Goal: Task Accomplishment & Management: Complete application form

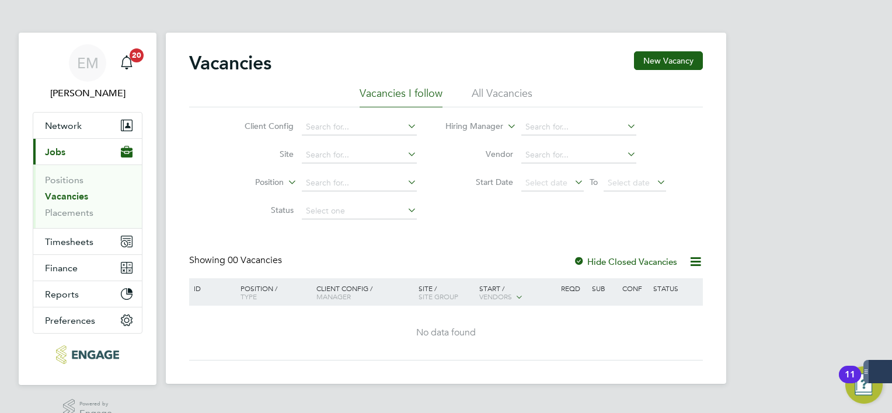
click at [256, 250] on div "Vacancies New Vacancy Vacancies I follow All Vacancies Client Config Site Posit…" at bounding box center [446, 205] width 514 height 309
click at [510, 99] on li "All Vacancies" at bounding box center [502, 96] width 61 height 21
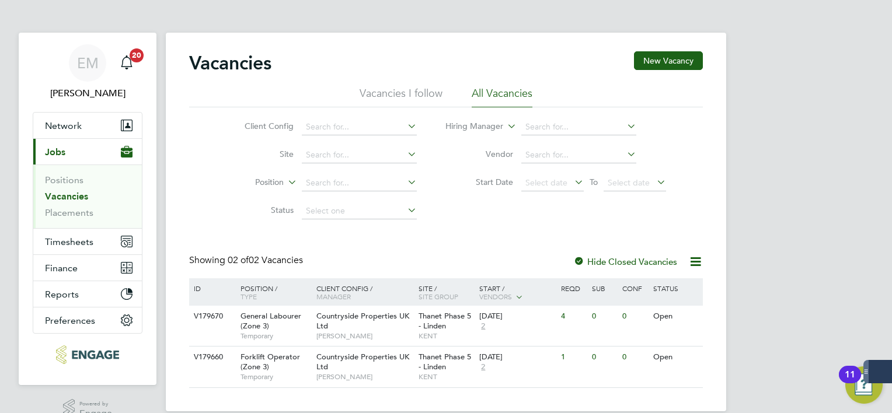
click at [423, 102] on li "Vacancies I follow" at bounding box center [401, 96] width 83 height 21
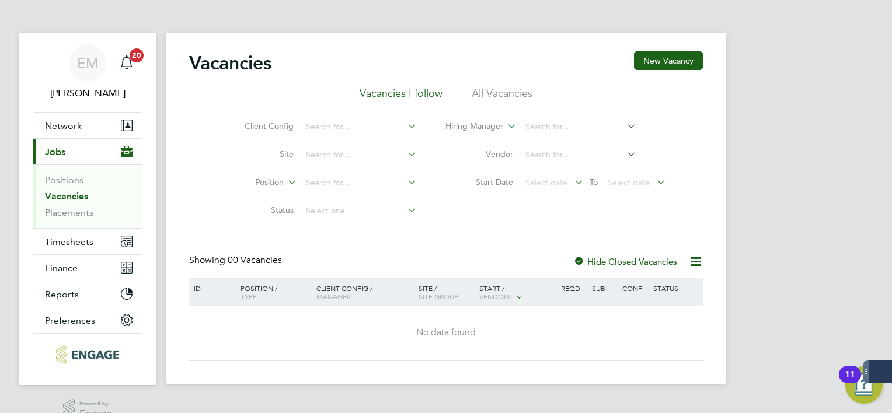
click at [70, 200] on link "Vacancies" at bounding box center [66, 196] width 43 height 11
click at [496, 95] on li "All Vacancies" at bounding box center [502, 96] width 61 height 21
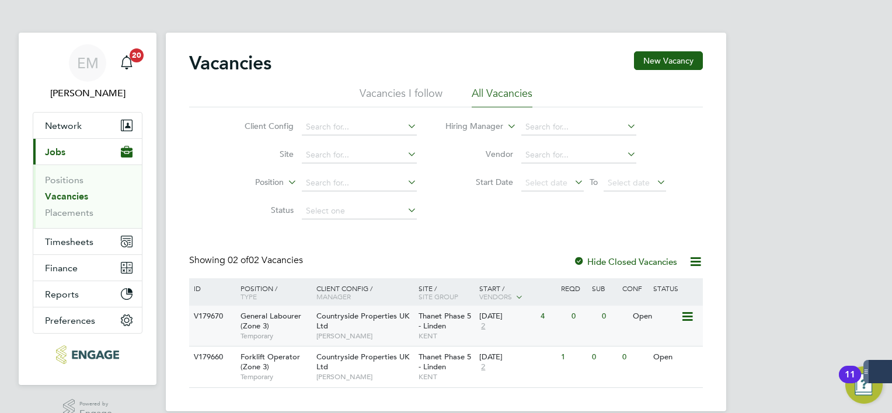
click at [652, 323] on div "Open" at bounding box center [655, 317] width 51 height 22
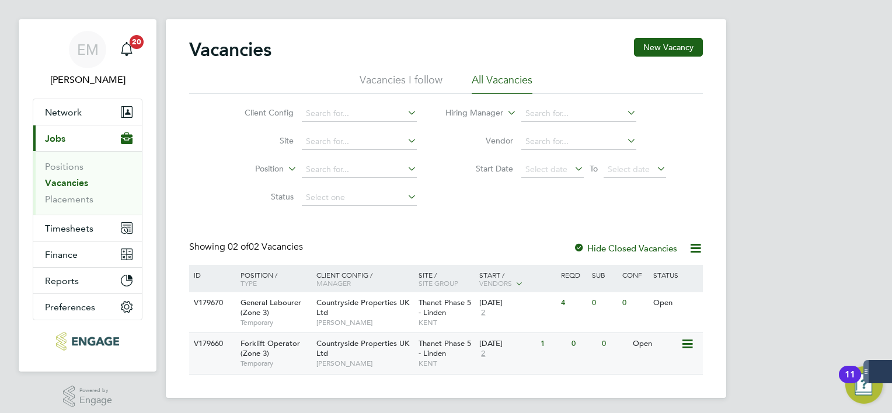
scroll to position [21, 0]
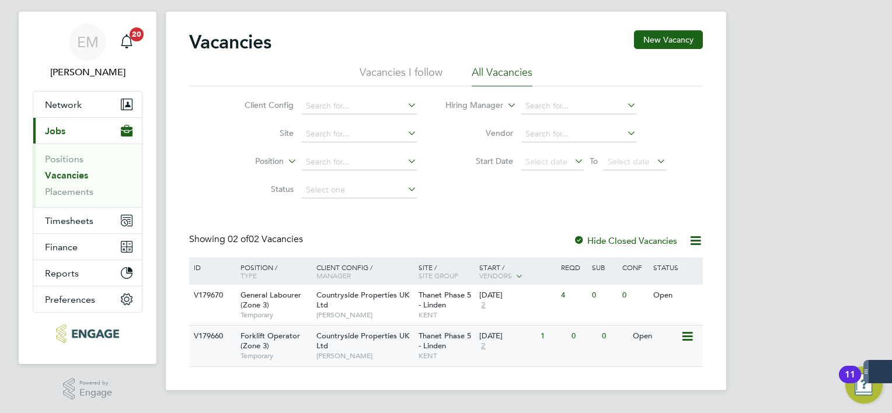
click at [657, 341] on div "Open" at bounding box center [655, 337] width 51 height 22
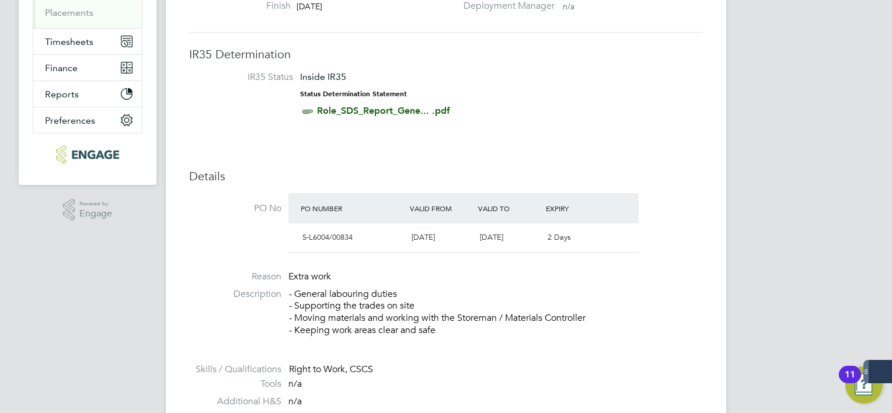
scroll to position [350, 0]
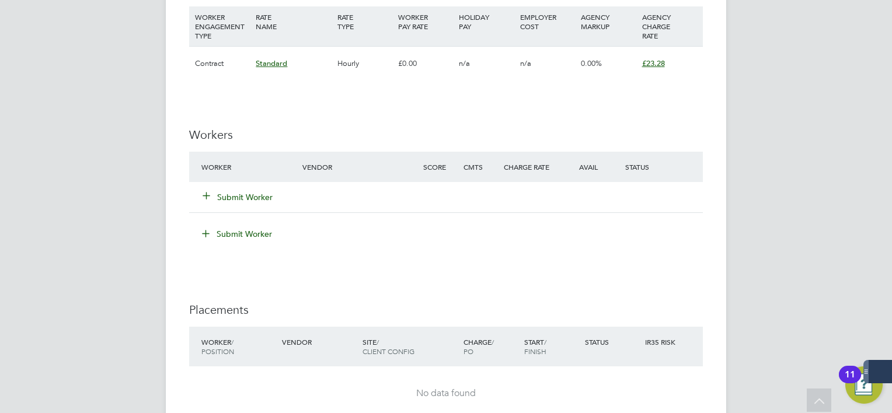
click at [266, 194] on button "Submit Worker" at bounding box center [238, 198] width 70 height 12
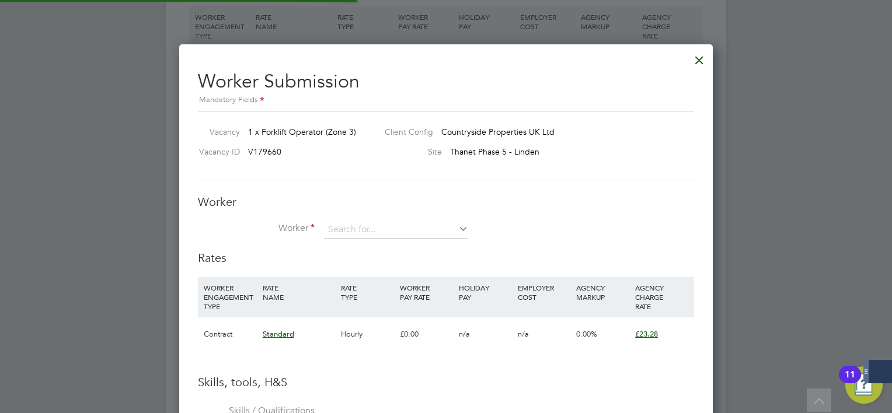
scroll to position [754, 534]
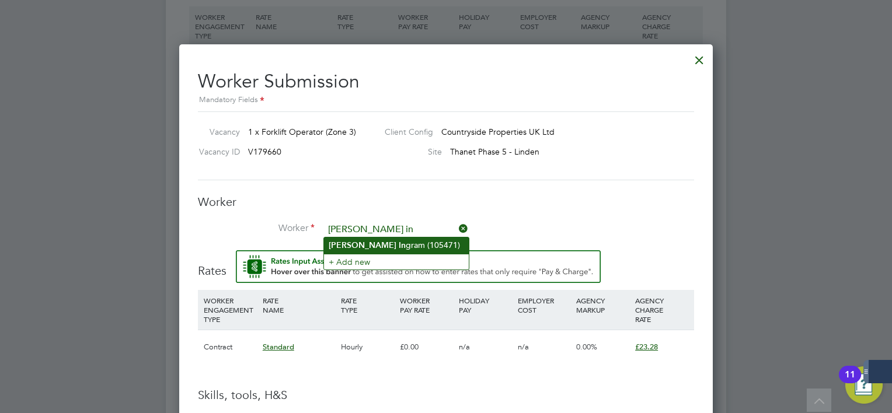
click at [379, 242] on li "Lee In gram (105471)" at bounding box center [396, 246] width 145 height 16
type input "Lee Ingram (105471)"
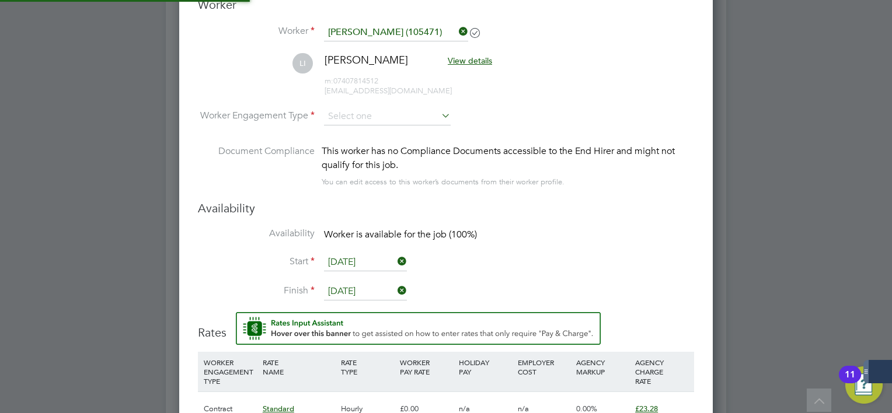
scroll to position [6, 5]
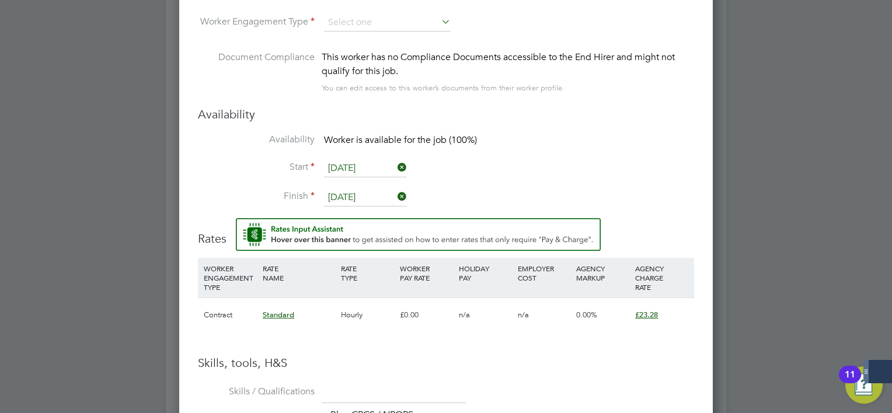
click at [383, 195] on input "29 Aug 2025" at bounding box center [365, 198] width 83 height 18
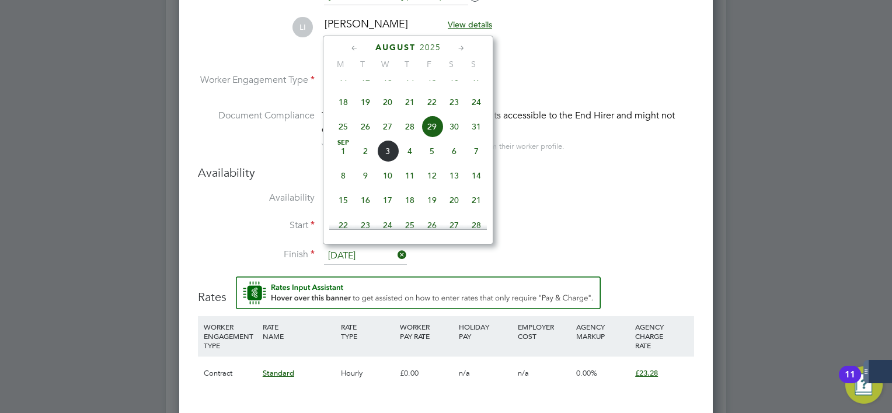
click at [545, 175] on h3 "Availability" at bounding box center [446, 172] width 496 height 15
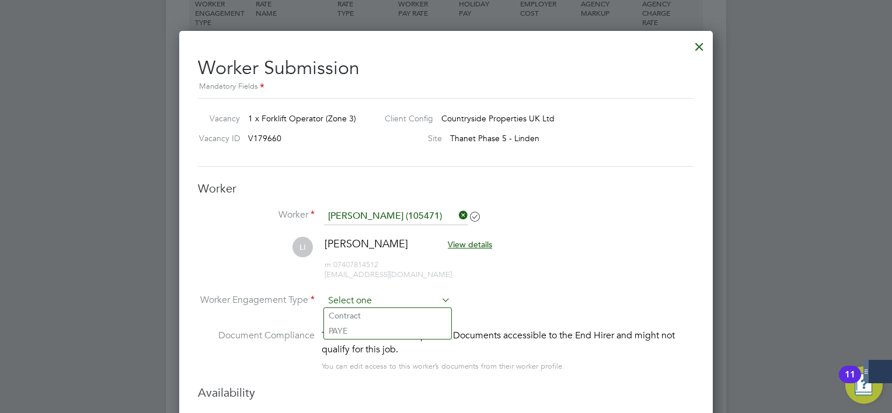
click at [395, 300] on input at bounding box center [387, 302] width 127 height 18
click at [374, 318] on li "Contract" at bounding box center [387, 315] width 127 height 15
type input "Contract"
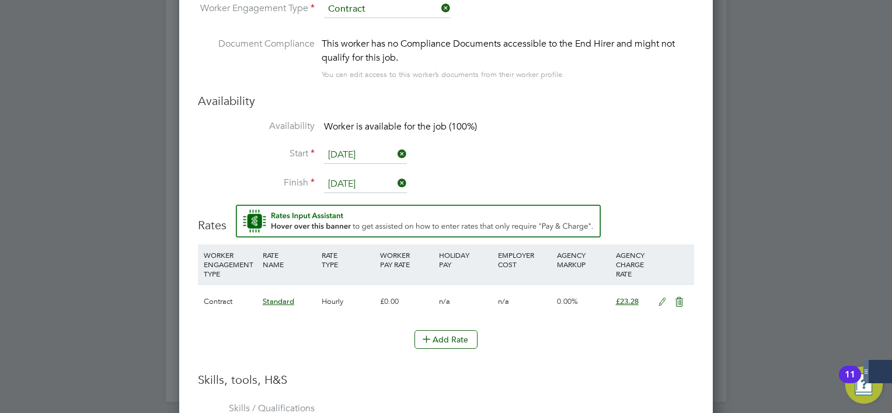
click at [659, 301] on icon at bounding box center [662, 302] width 15 height 9
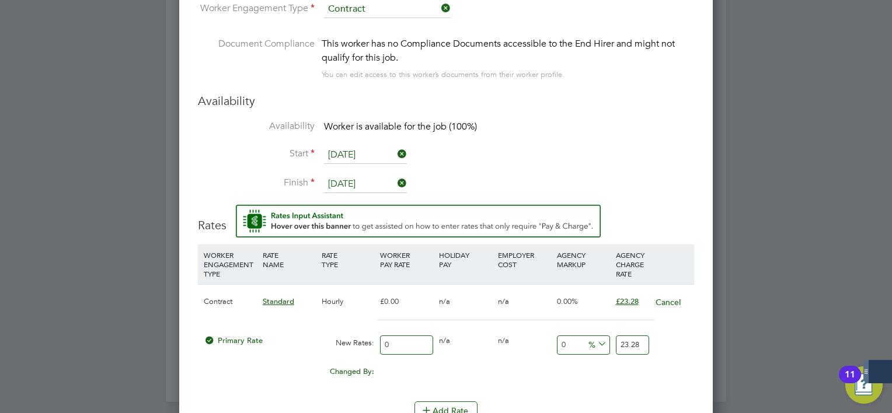
drag, startPoint x: 414, startPoint y: 341, endPoint x: 336, endPoint y: 339, distance: 77.7
click at [339, 339] on div "Primary Rate New Rates: 0 0 n/a 0 n/a 0 0 % 23.28" at bounding box center [446, 345] width 496 height 31
type input "2"
type input "20"
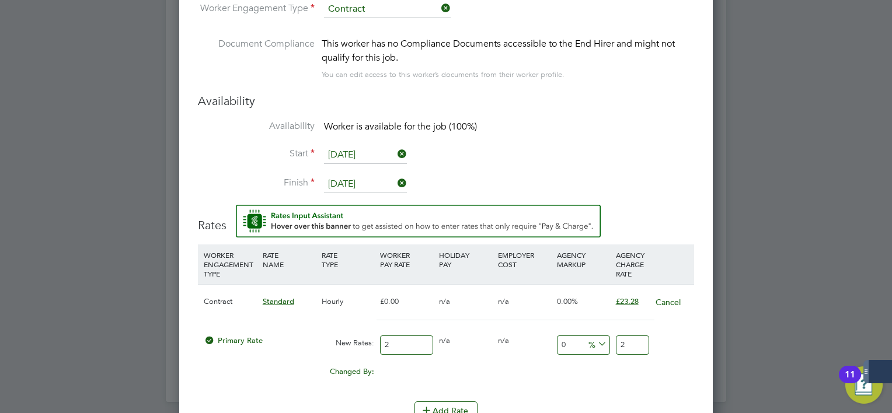
type input "20"
click at [640, 341] on input "20" at bounding box center [632, 345] width 33 height 19
type input "-90"
type input "2"
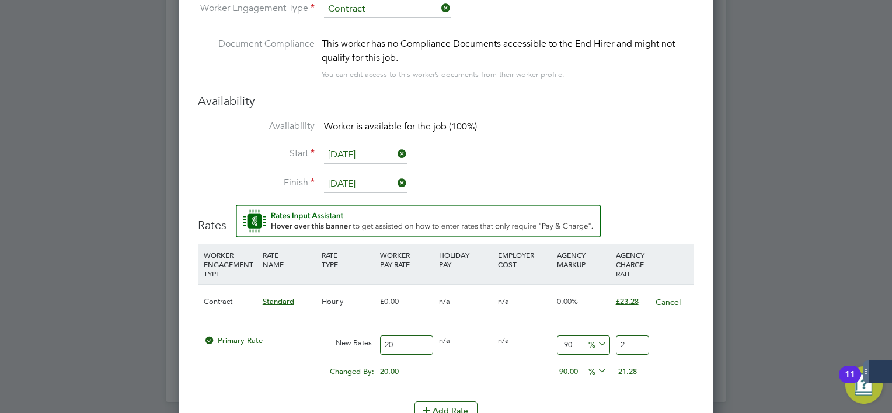
type input "15"
type input "23"
type input "16"
type input "23.2"
type input "16.4"
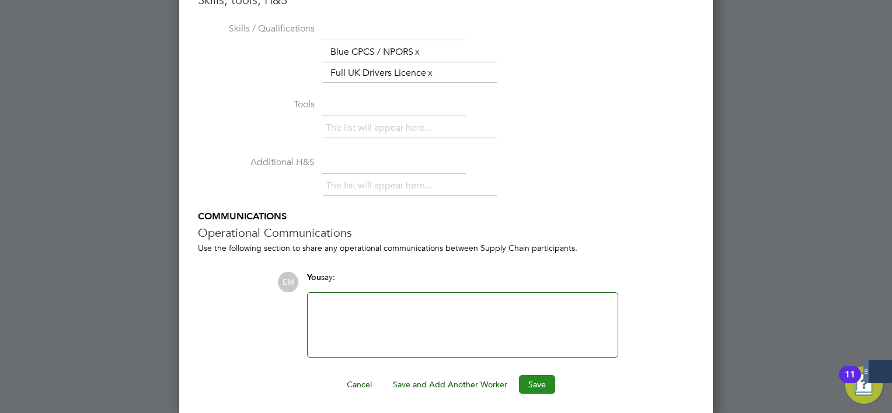
type input "23.28"
click at [543, 382] on button "Save" at bounding box center [537, 384] width 36 height 19
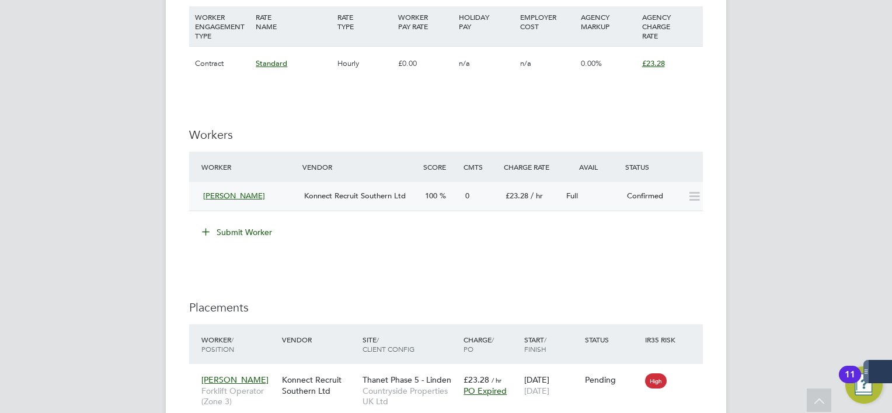
click at [690, 201] on icon at bounding box center [694, 196] width 15 height 9
click at [566, 208] on div "Lee Ingram Konnect Recruit Southern Ltd 100 0 £23.28 / hr Full Confirmed" at bounding box center [446, 196] width 514 height 29
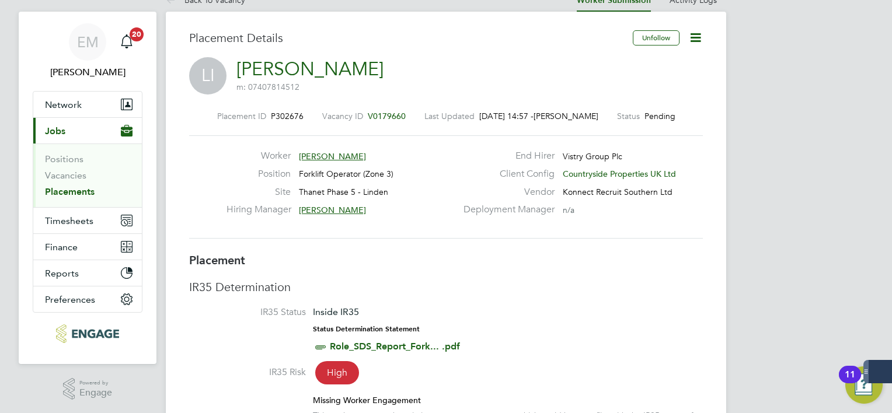
click at [700, 40] on icon at bounding box center [695, 37] width 15 height 15
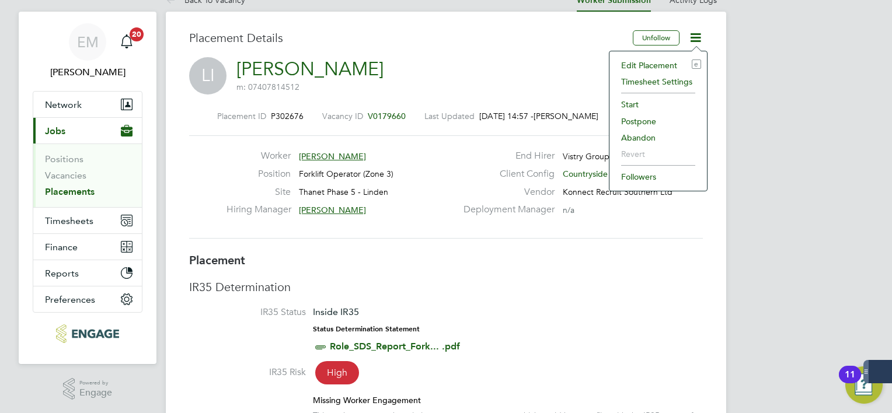
click at [634, 99] on li "Start" at bounding box center [658, 104] width 86 height 16
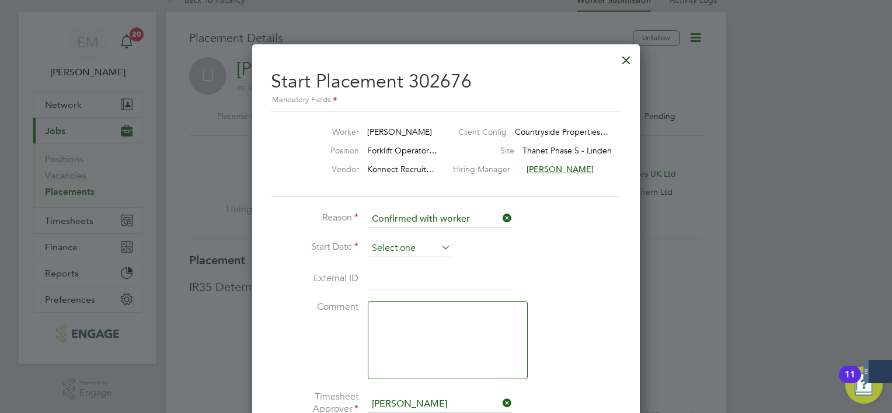
click at [413, 251] on input at bounding box center [409, 249] width 83 height 18
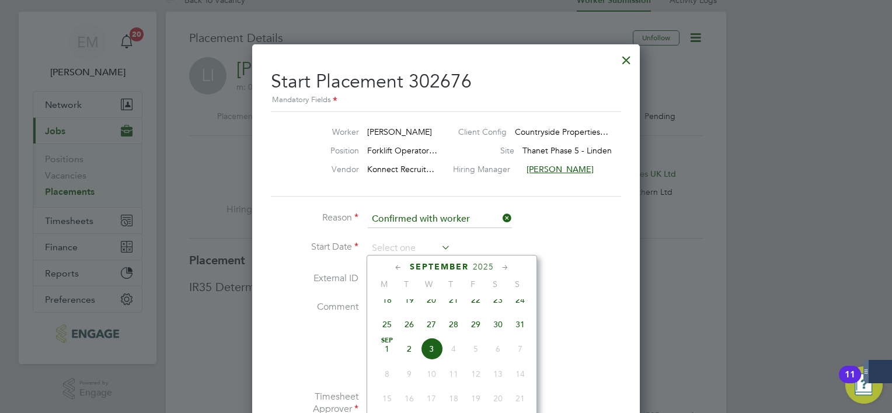
click at [432, 333] on span "27" at bounding box center [431, 325] width 22 height 22
type input "27 Aug 2025"
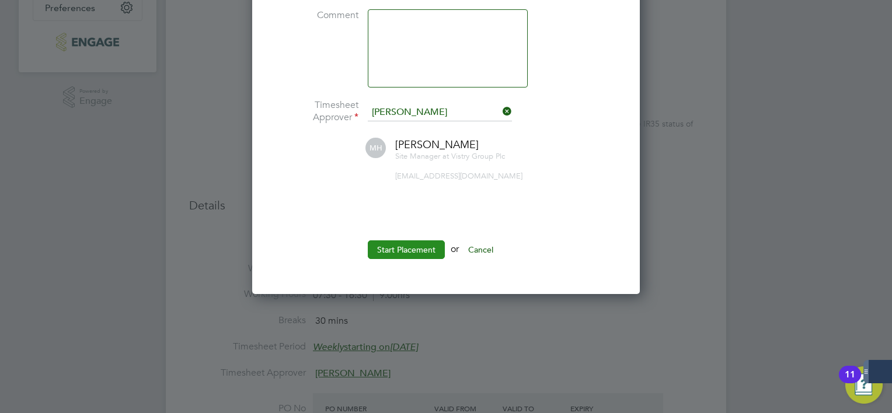
click at [394, 255] on button "Start Placement" at bounding box center [406, 250] width 77 height 19
